Goal: Information Seeking & Learning: Learn about a topic

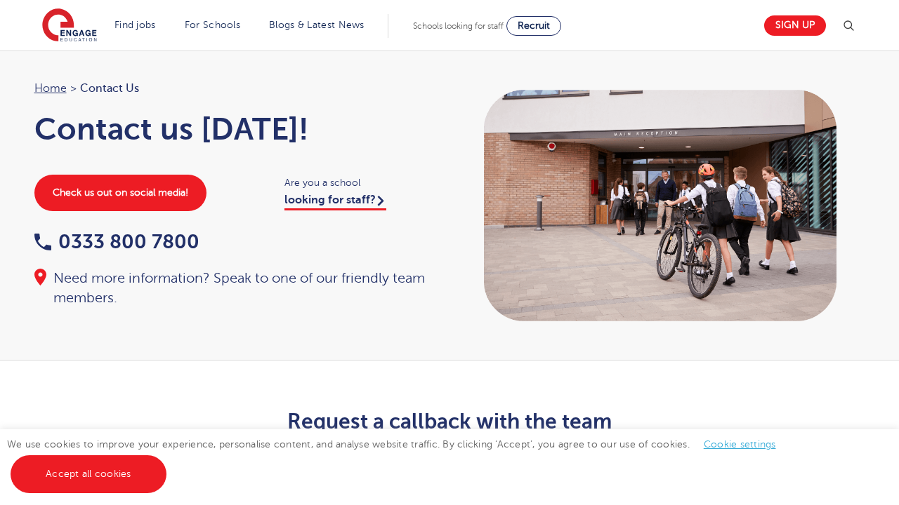
scroll to position [4, 0]
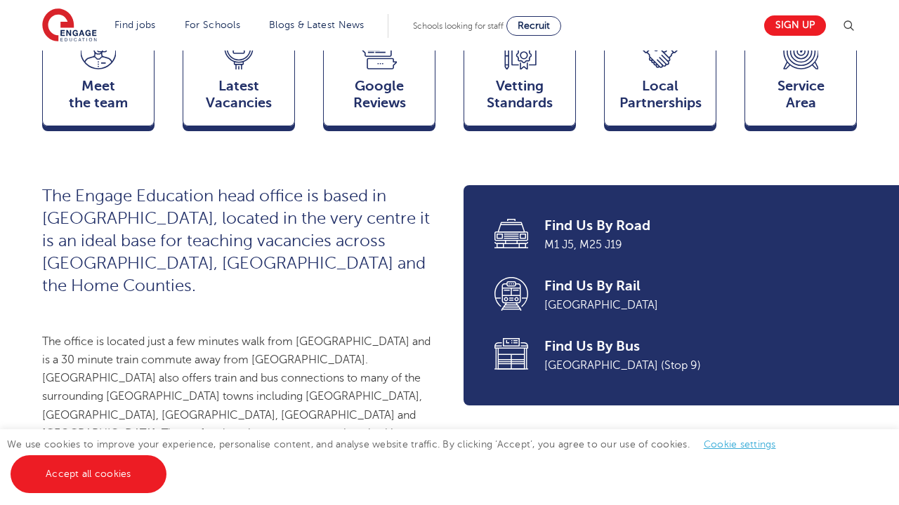
scroll to position [92, 0]
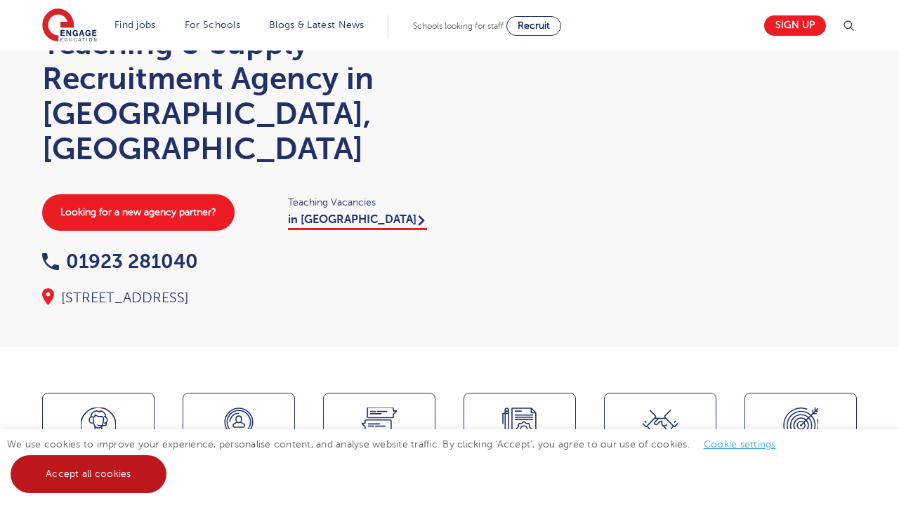
click at [77, 467] on link "Accept all cookies" at bounding box center [89, 475] width 156 height 38
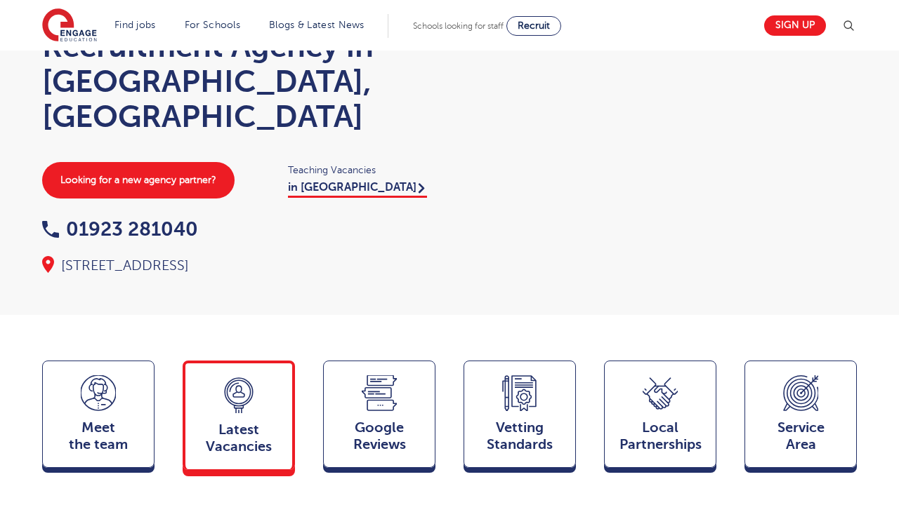
scroll to position [135, 1]
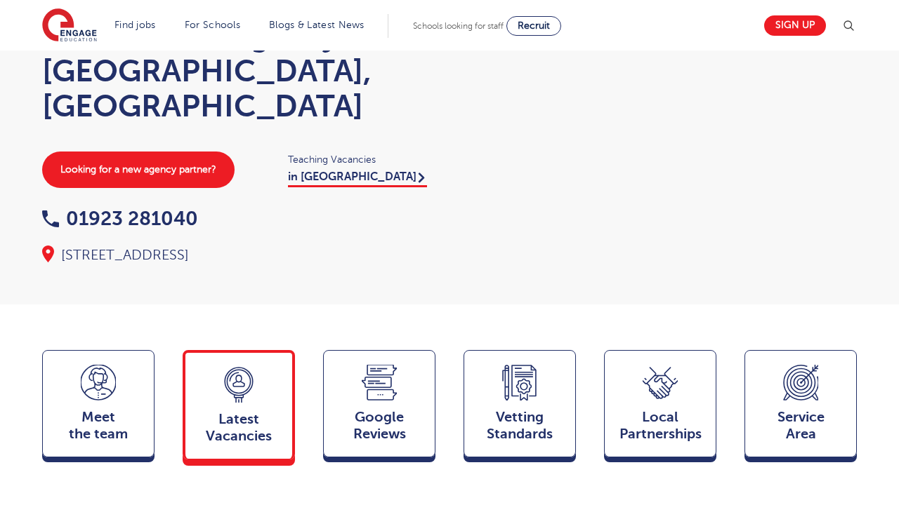
click at [212, 411] on span "Latest Vacancies" at bounding box center [238, 428] width 93 height 34
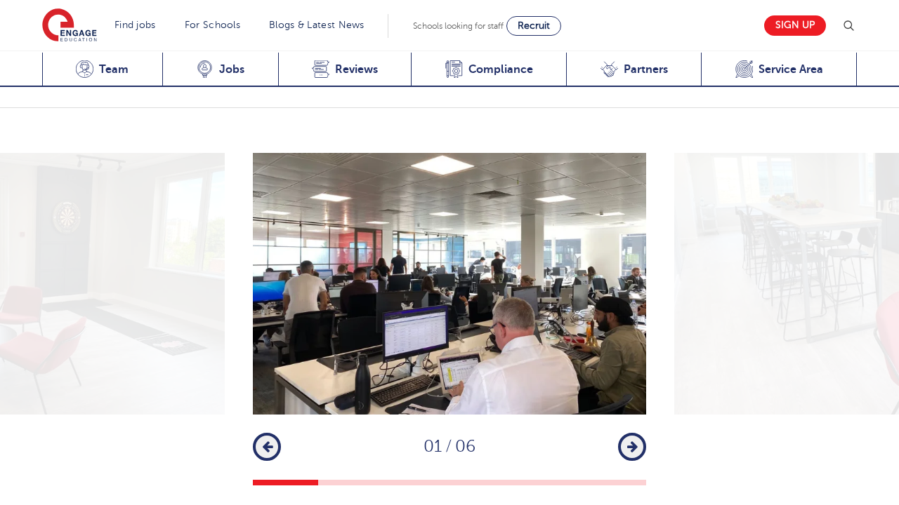
scroll to position [1836, 0]
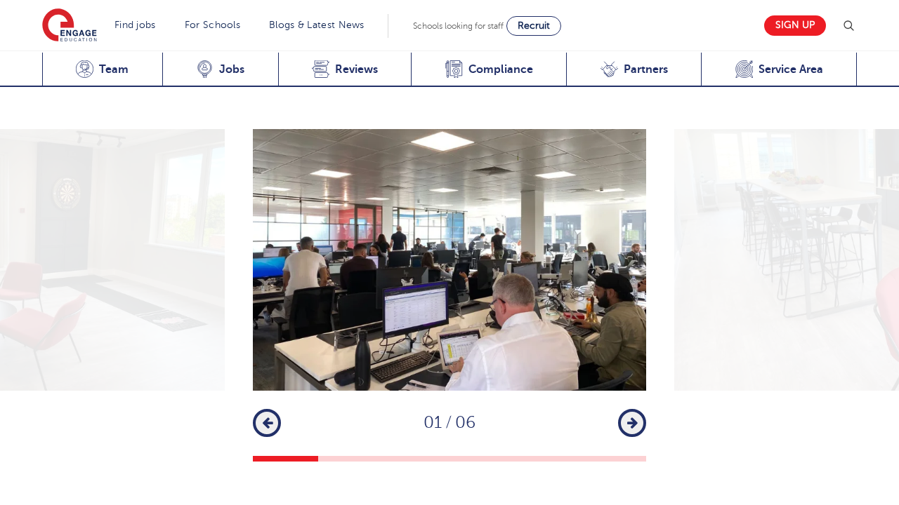
click at [631, 417] on icon "button" at bounding box center [632, 423] width 11 height 13
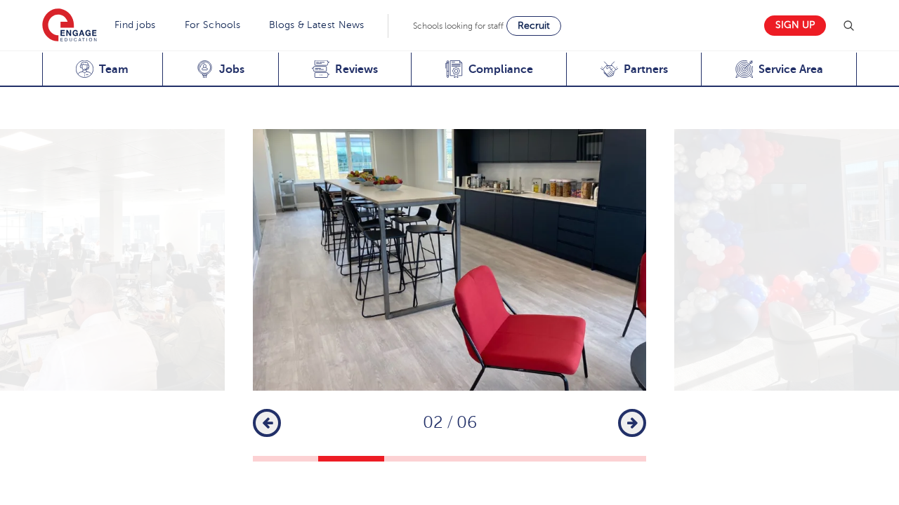
click at [631, 417] on icon "button" at bounding box center [632, 423] width 11 height 13
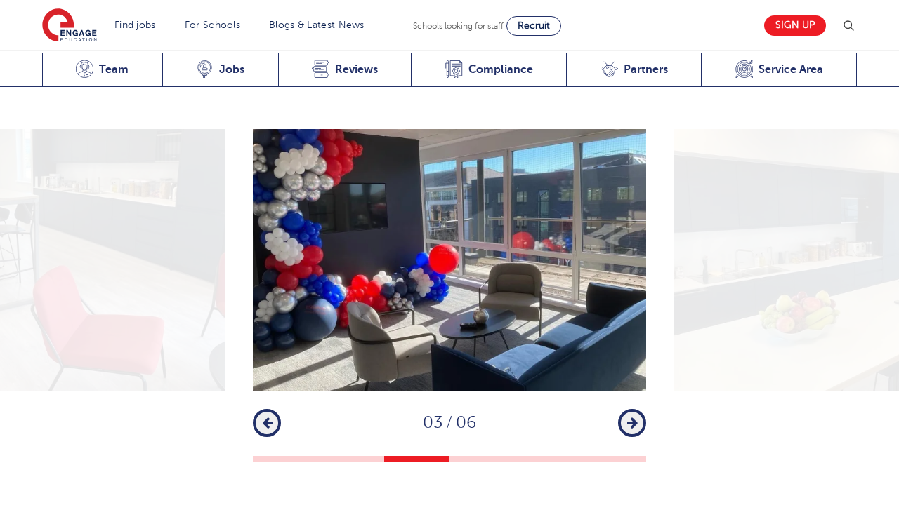
click at [631, 417] on icon "button" at bounding box center [632, 423] width 11 height 13
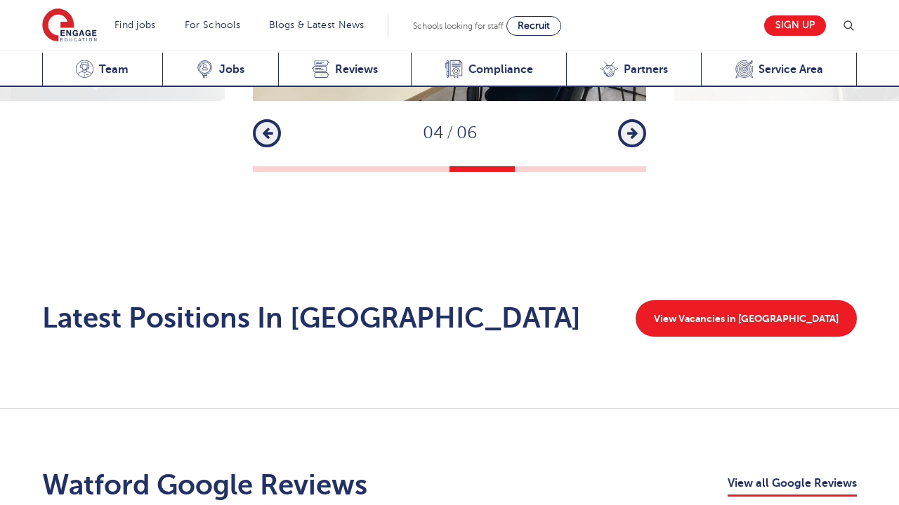
scroll to position [2109, 0]
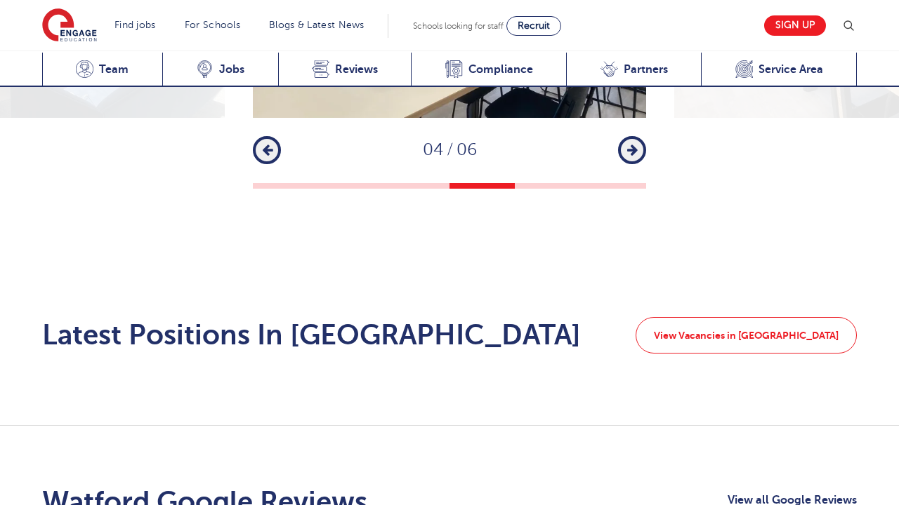
click at [751, 317] on link "View Vacancies in Watford" at bounding box center [745, 335] width 221 height 37
